Goal: Information Seeking & Learning: Learn about a topic

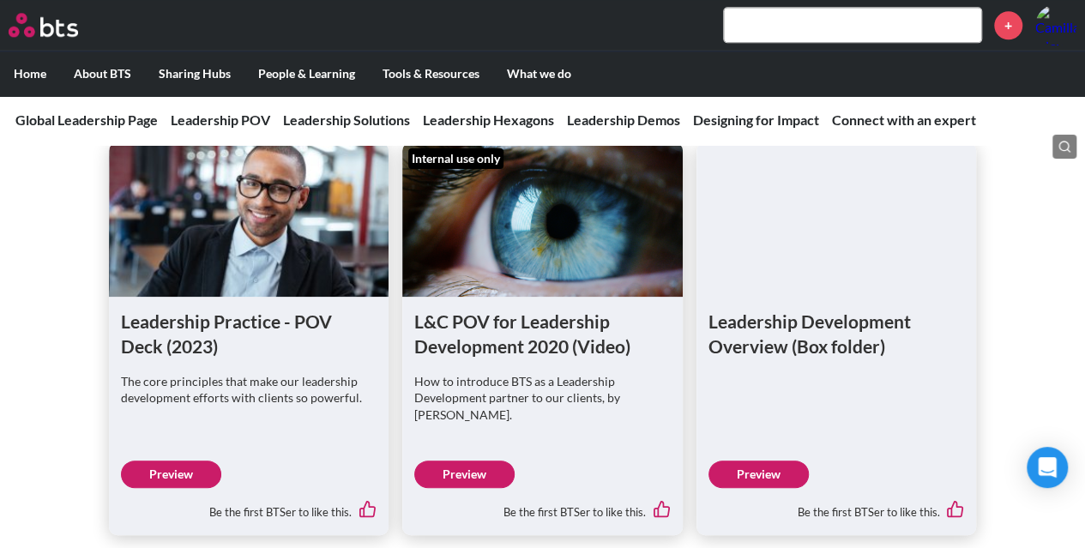
scroll to position [1136, 0]
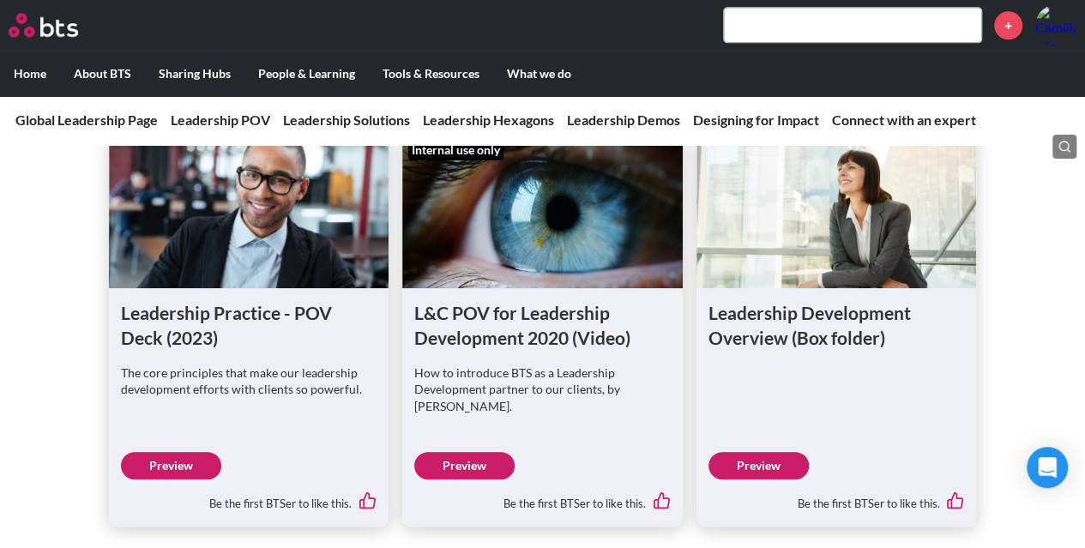
click at [182, 470] on link "Preview" at bounding box center [171, 465] width 100 height 27
click at [758, 460] on link "Preview" at bounding box center [759, 465] width 100 height 27
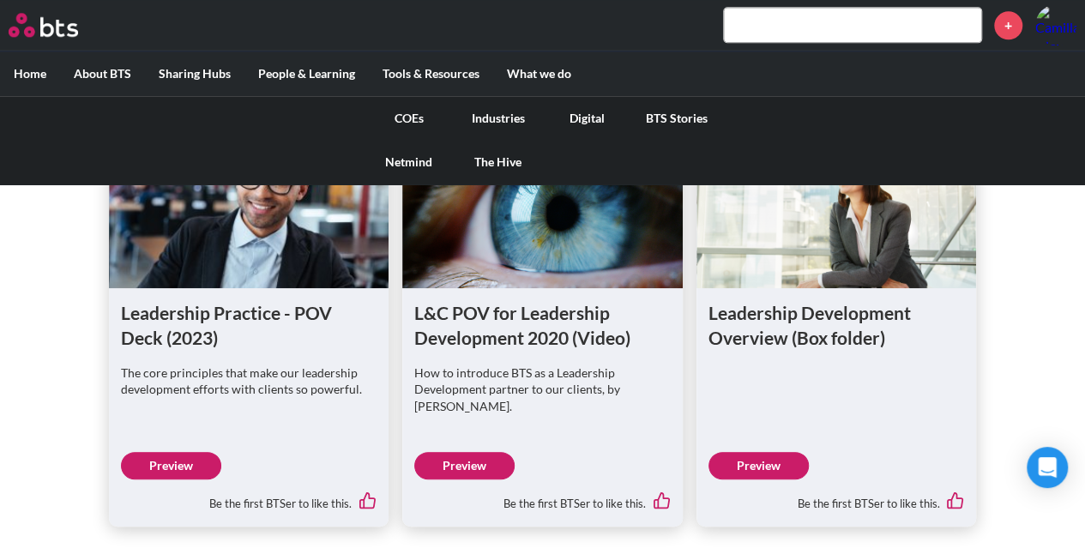
click at [406, 115] on link "COEs" at bounding box center [409, 118] width 89 height 45
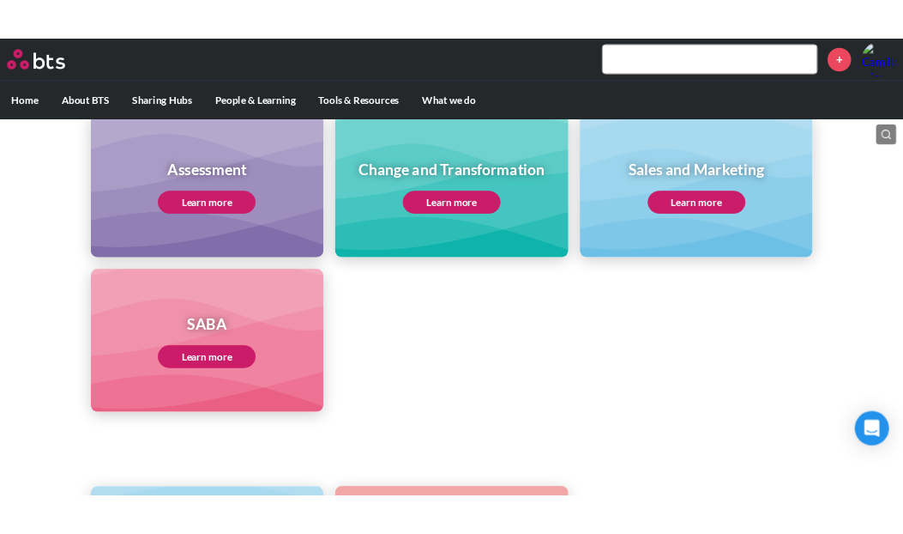
scroll to position [770, 0]
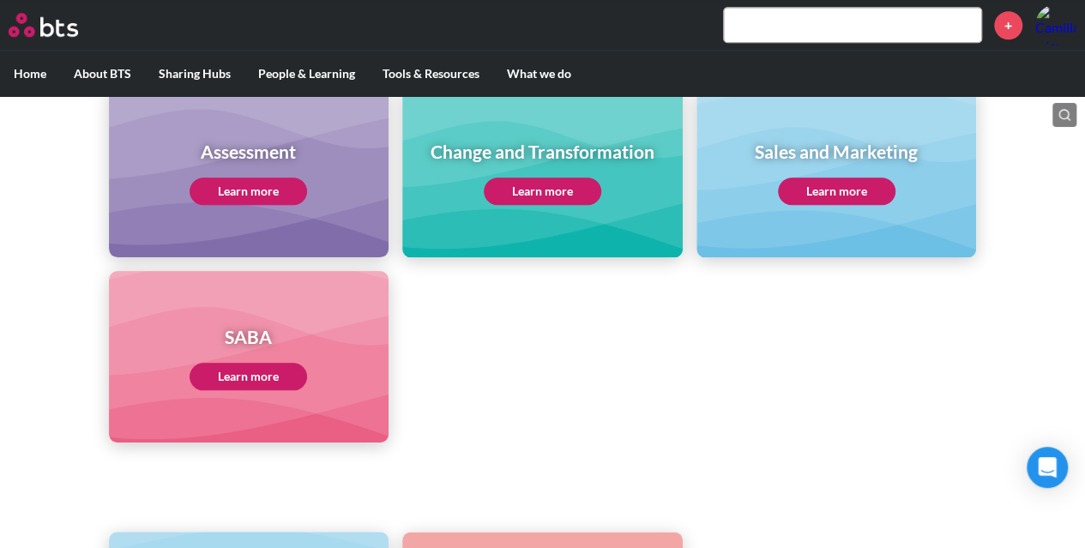
click at [554, 184] on link "Learn more" at bounding box center [543, 191] width 118 height 27
click at [521, 197] on link "Learn more" at bounding box center [543, 191] width 118 height 27
